Goal: Transaction & Acquisition: Purchase product/service

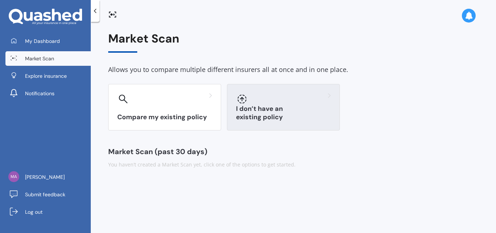
click at [252, 116] on h3 "I don’t have an existing policy" at bounding box center [283, 113] width 95 height 17
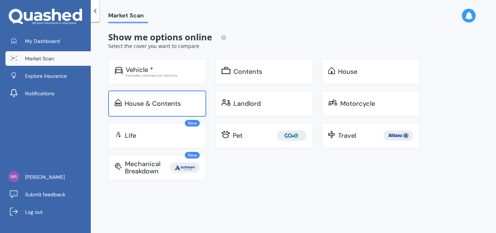
click at [148, 102] on div "House & Contents" at bounding box center [152, 103] width 56 height 7
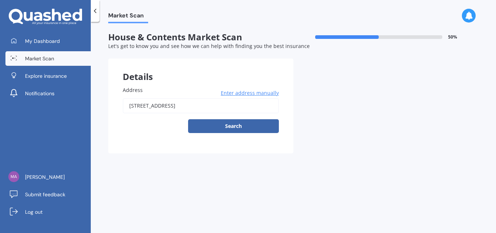
click at [234, 93] on span "Enter address manually" at bounding box center [250, 92] width 58 height 7
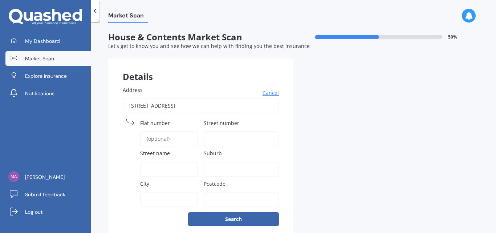
click at [95, 11] on icon at bounding box center [94, 10] width 7 height 7
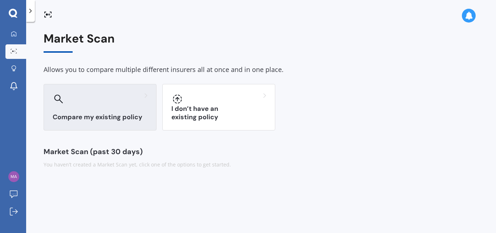
click at [95, 109] on div "Compare my existing policy" at bounding box center [100, 107] width 113 height 46
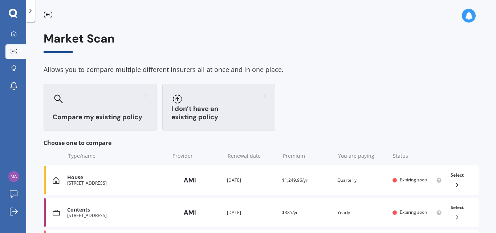
click at [193, 87] on div "I don’t have an existing policy" at bounding box center [218, 107] width 113 height 46
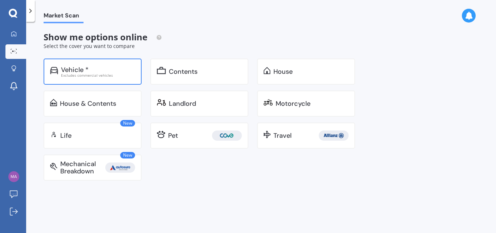
click at [74, 68] on div "Vehicle *" at bounding box center [75, 69] width 28 height 7
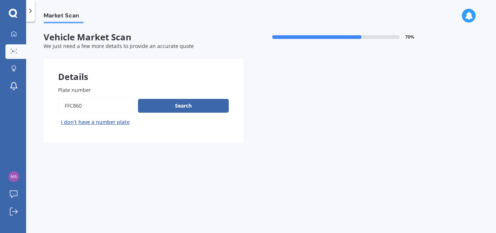
click at [83, 105] on input "Plate number" at bounding box center [96, 105] width 77 height 15
type input "F"
type input "nhh406"
click at [187, 103] on button "Search" at bounding box center [183, 106] width 91 height 14
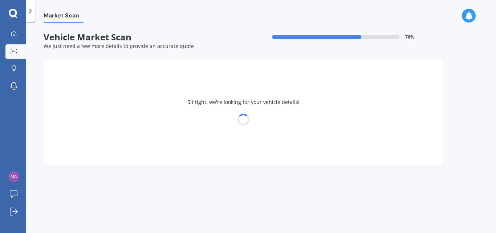
select select "TOYOTA"
select select "C-HR"
select select "05"
select select "04"
select select "1960"
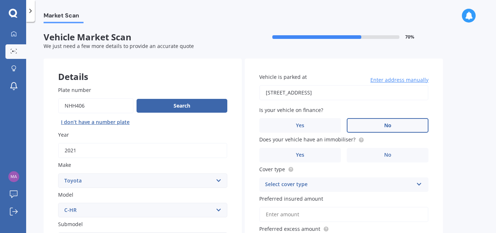
drag, startPoint x: 394, startPoint y: 123, endPoint x: 403, endPoint y: 119, distance: 9.0
click at [395, 123] on label "No" at bounding box center [388, 125] width 82 height 15
click at [0, 0] on input "No" at bounding box center [0, 0] width 0 height 0
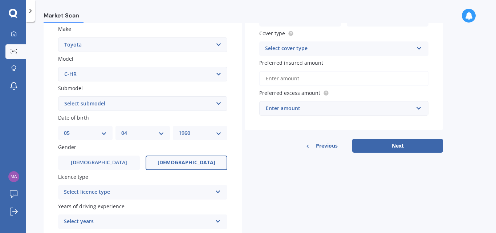
scroll to position [142, 0]
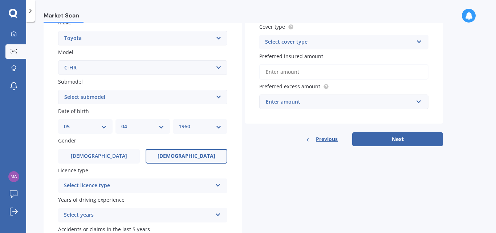
click at [217, 96] on select "Select submodel Hybrid Station Wagon SUV" at bounding box center [142, 97] width 169 height 15
select select "HYBRID"
click at [58, 90] on select "Select submodel Hybrid Station Wagon SUV" at bounding box center [142, 97] width 169 height 15
click at [217, 183] on icon at bounding box center [218, 183] width 6 height 5
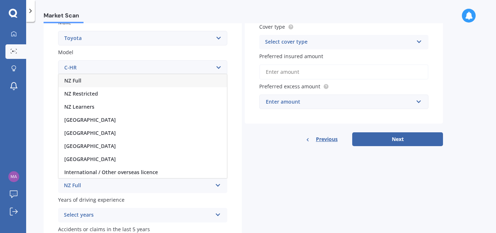
click at [78, 79] on span "NZ Full" at bounding box center [72, 80] width 17 height 7
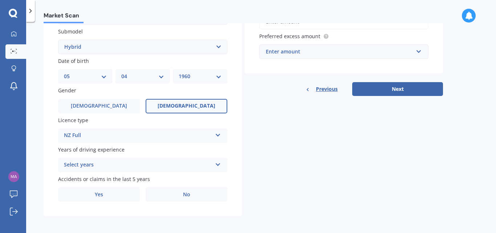
scroll to position [195, 0]
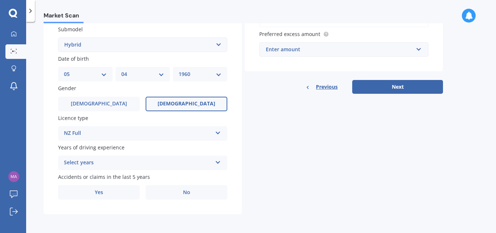
click at [217, 160] on icon at bounding box center [218, 160] width 6 height 5
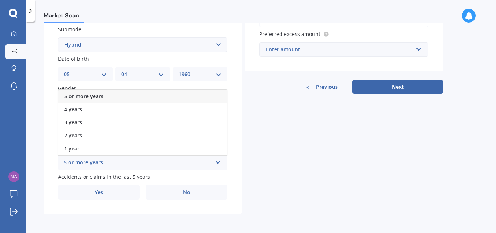
click at [73, 95] on span "5 or more years" at bounding box center [83, 96] width 39 height 7
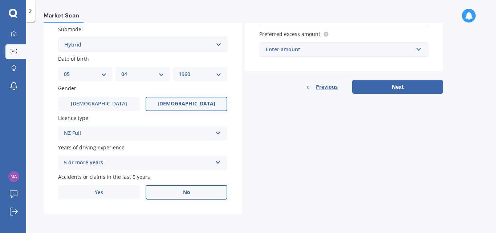
click at [185, 191] on span "No" at bounding box center [186, 192] width 7 height 6
click at [0, 0] on input "No" at bounding box center [0, 0] width 0 height 0
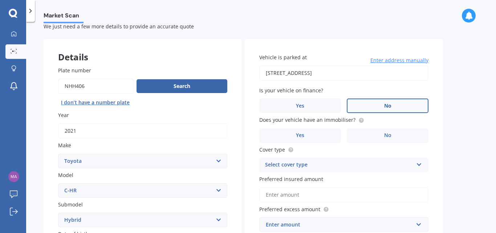
scroll to position [19, 0]
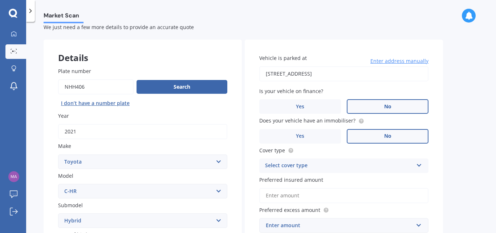
click at [387, 135] on span "No" at bounding box center [387, 136] width 7 height 6
click at [0, 0] on input "No" at bounding box center [0, 0] width 0 height 0
click at [417, 164] on icon at bounding box center [419, 163] width 6 height 5
click at [283, 177] on span "Comprehensive" at bounding box center [284, 179] width 38 height 7
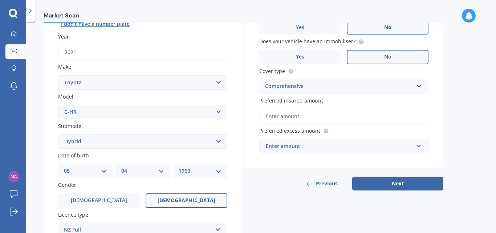
scroll to position [95, 0]
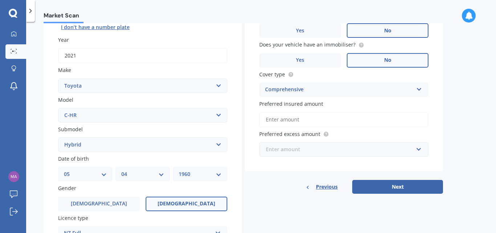
click at [418, 150] on input "text" at bounding box center [341, 149] width 163 height 14
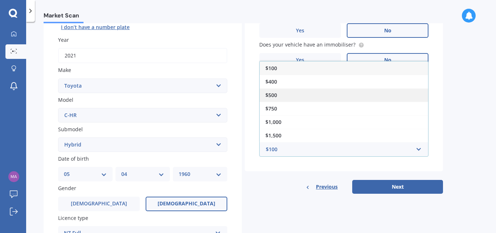
click at [268, 94] on span "$500" at bounding box center [271, 94] width 12 height 7
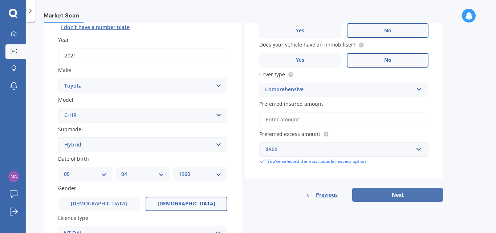
click at [401, 191] on button "Next" at bounding box center [397, 195] width 91 height 14
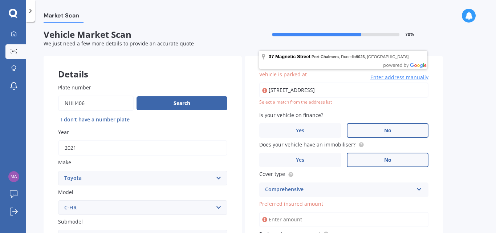
scroll to position [0, 0]
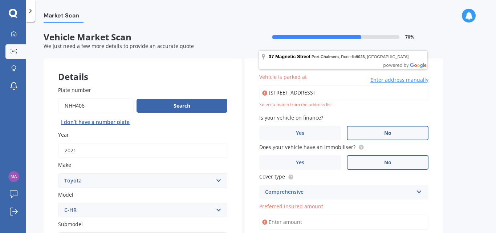
click at [367, 94] on input "[STREET_ADDRESS]" at bounding box center [343, 92] width 169 height 15
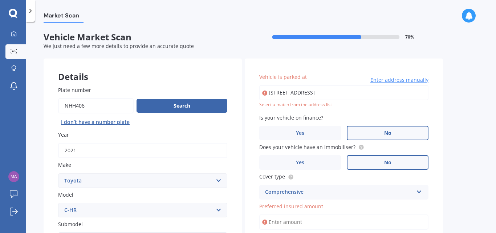
type input "[STREET_ADDRESS]"
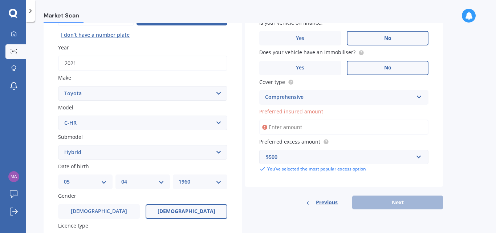
scroll to position [109, 0]
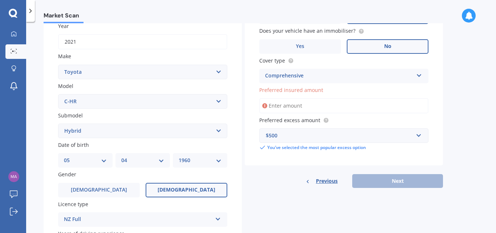
click at [271, 104] on input "Preferred insured amount" at bounding box center [343, 105] width 169 height 15
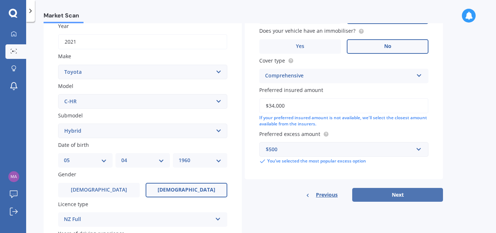
type input "$34,000"
click at [398, 192] on button "Next" at bounding box center [397, 195] width 91 height 14
select select "05"
select select "04"
select select "1960"
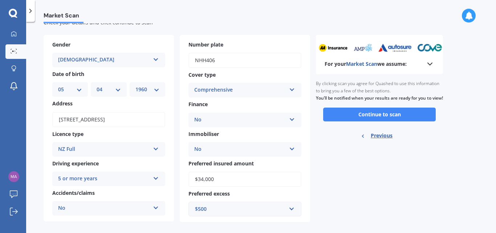
scroll to position [32, 0]
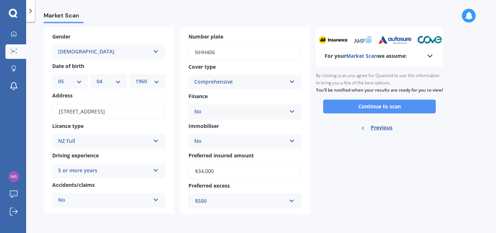
click at [385, 110] on button "Continue to scan" at bounding box center [379, 106] width 113 height 14
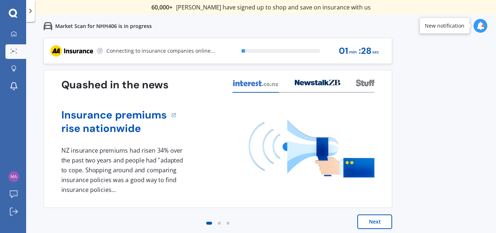
scroll to position [0, 0]
click at [482, 24] on icon at bounding box center [480, 26] width 8 height 8
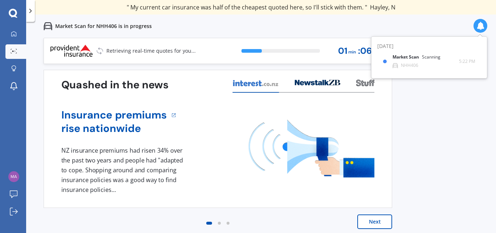
click at [438, 143] on div "Previous 60,000+ Kiwis have signed up to shop and save on insurance with us " H…" at bounding box center [261, 154] width 470 height 233
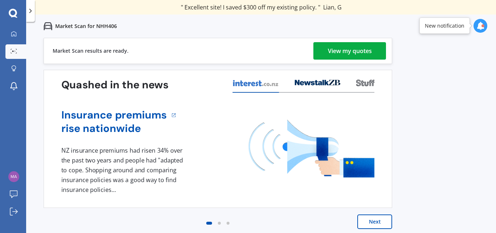
click at [348, 48] on div "View my quotes" at bounding box center [350, 50] width 44 height 17
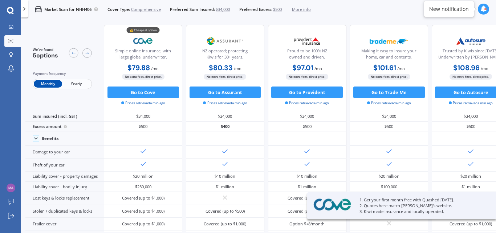
click at [75, 84] on span "Yearly" at bounding box center [76, 84] width 28 height 8
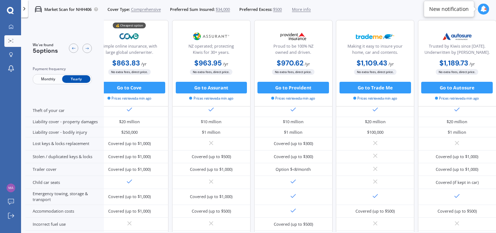
scroll to position [0, 21]
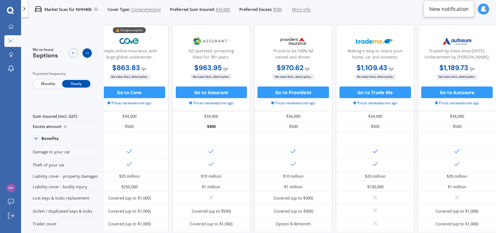
click at [86, 52] on icon at bounding box center [87, 53] width 5 height 5
click at [88, 52] on icon at bounding box center [87, 53] width 5 height 5
click at [73, 52] on icon at bounding box center [73, 53] width 5 height 5
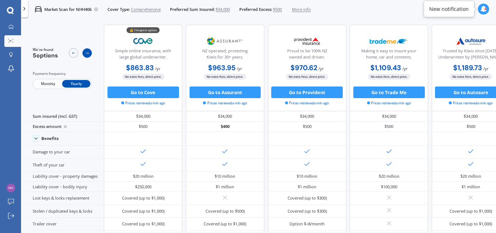
click at [86, 54] on icon at bounding box center [87, 53] width 5 height 5
